Goal: Find specific page/section: Find specific page/section

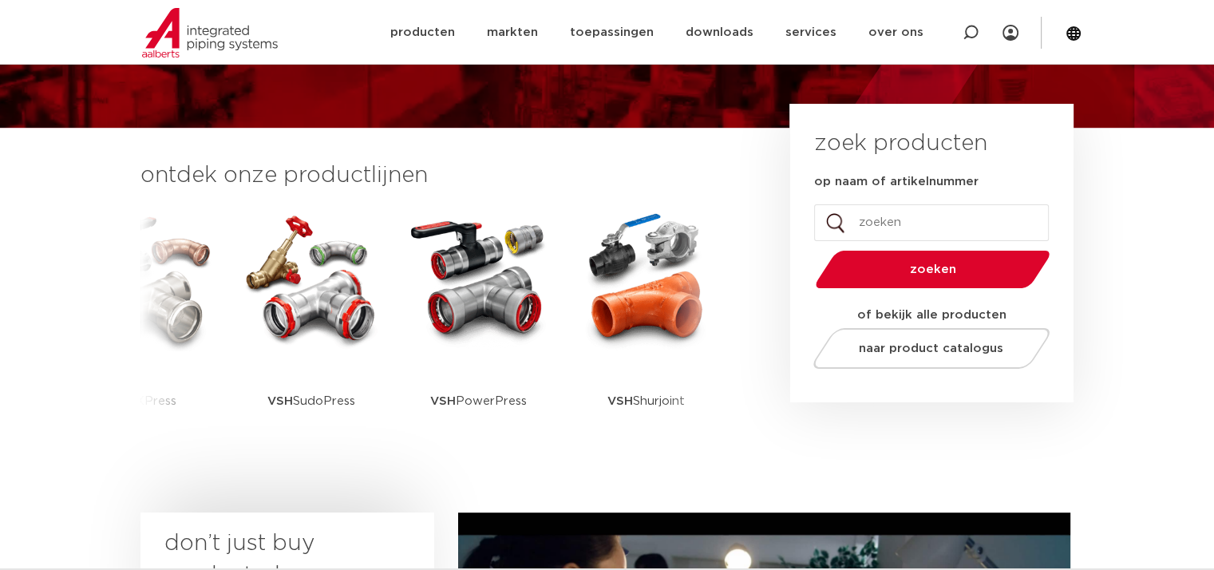
scroll to position [319, 0]
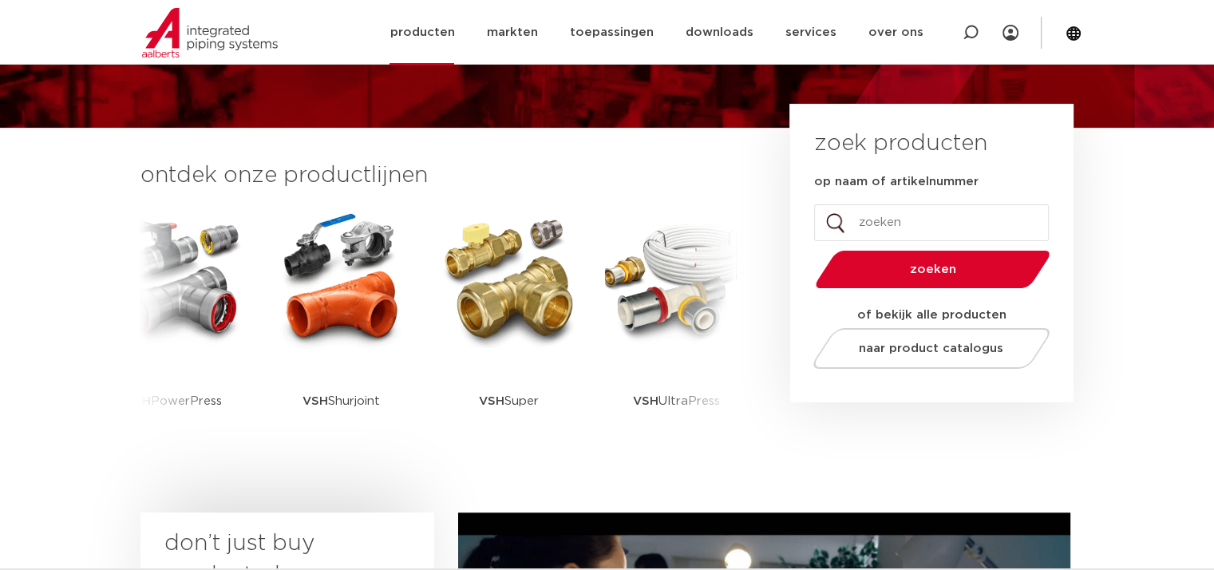
click at [425, 38] on link "producten" at bounding box center [422, 32] width 65 height 65
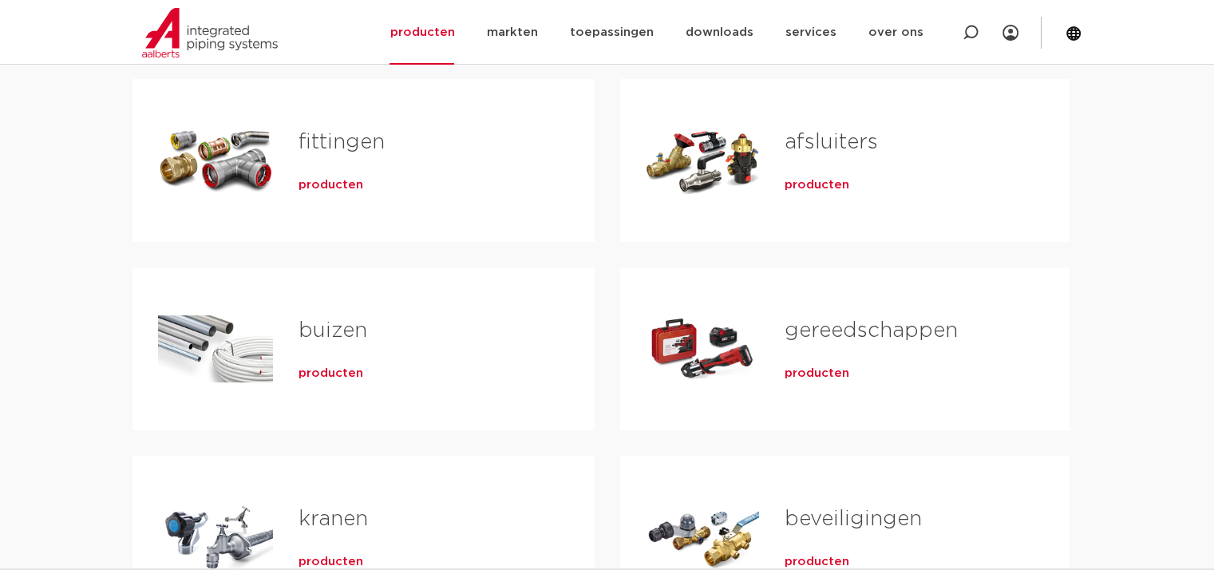
scroll to position [399, 0]
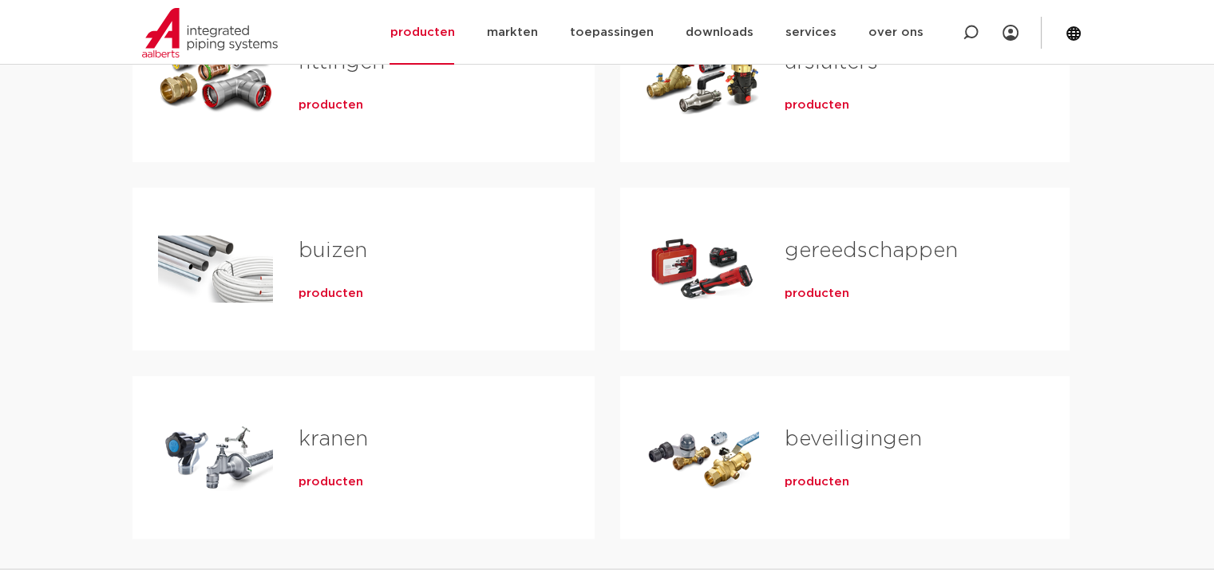
click at [323, 429] on link "kranen" at bounding box center [333, 439] width 69 height 21
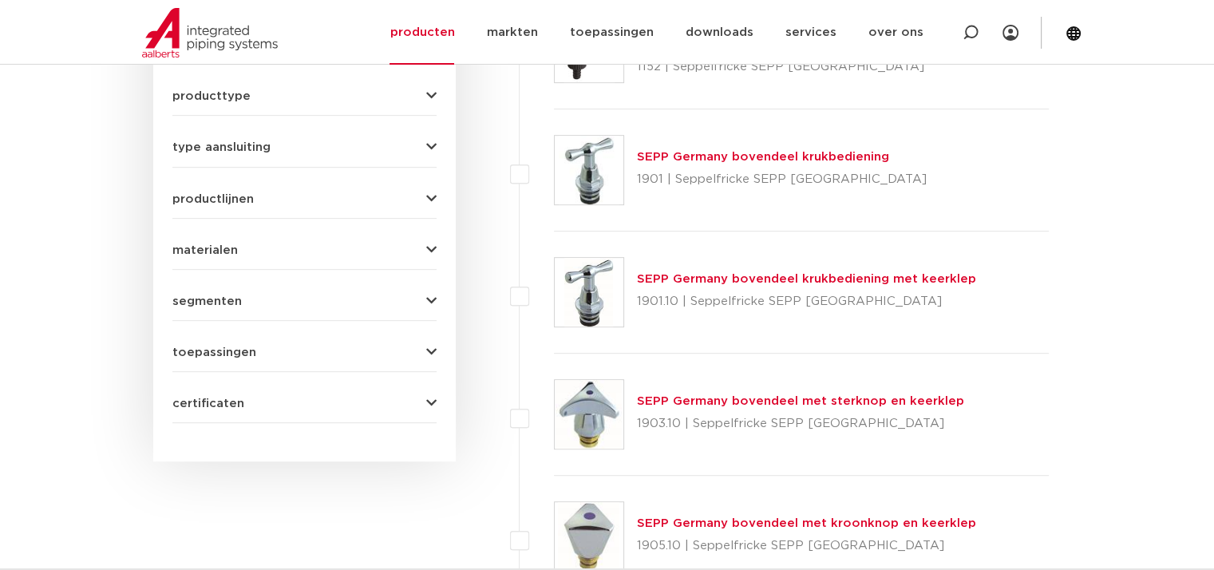
scroll to position [326, 0]
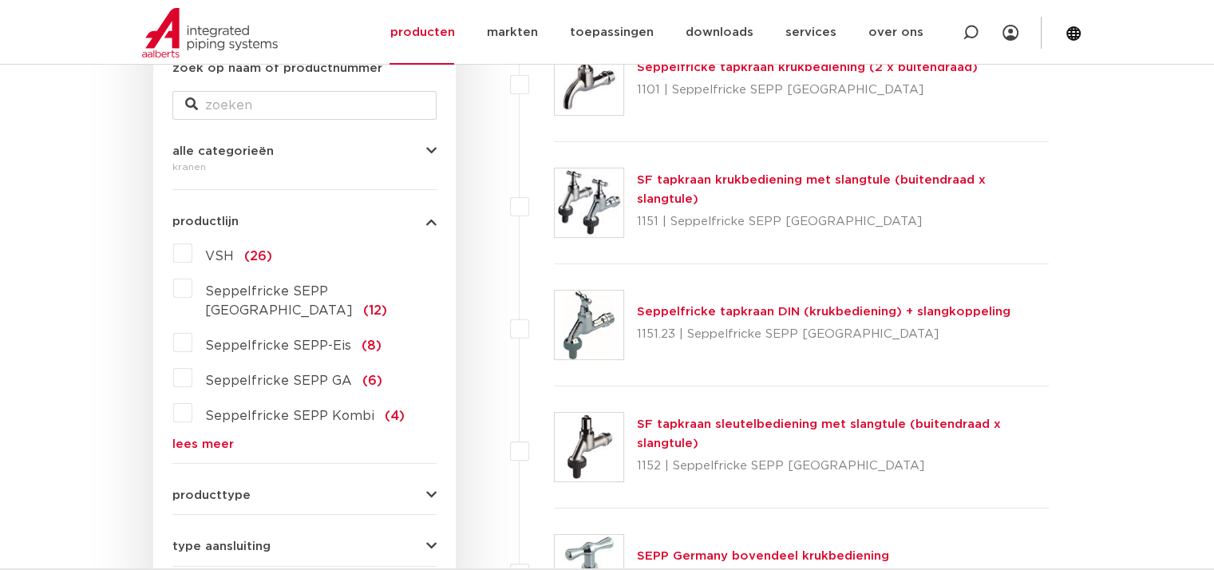
click at [192, 260] on label "VSH (26)" at bounding box center [232, 253] width 80 height 26
click at [0, 0] on input "VSH (26)" at bounding box center [0, 0] width 0 height 0
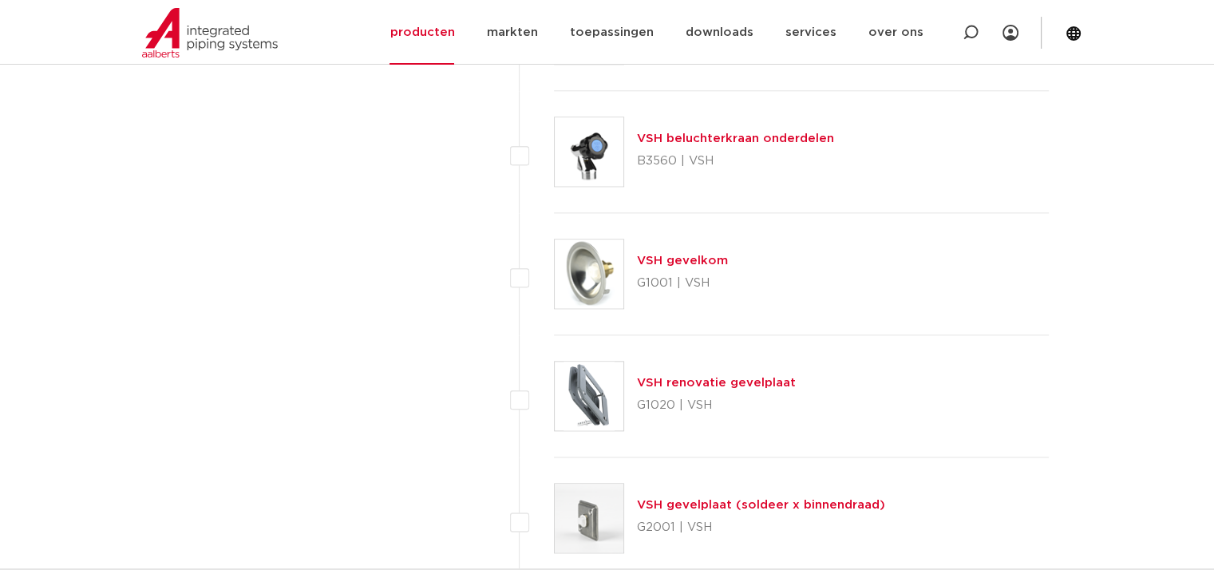
scroll to position [1763, 0]
